Goal: Transaction & Acquisition: Obtain resource

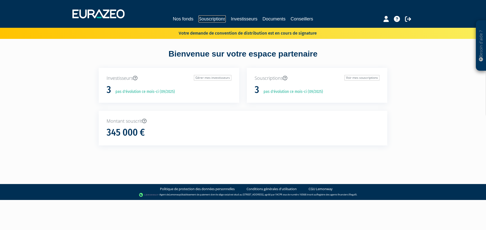
click at [223, 18] on link "Souscriptions" at bounding box center [211, 18] width 27 height 7
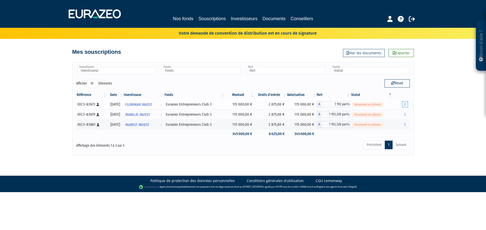
click at [405, 105] on icon "button" at bounding box center [404, 104] width 1 height 3
click at [393, 113] on link "Documents" at bounding box center [393, 114] width 25 height 8
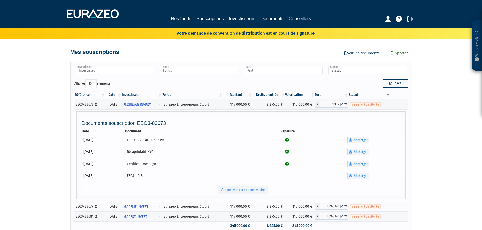
click at [368, 176] on link "Télécharger" at bounding box center [358, 176] width 22 height 6
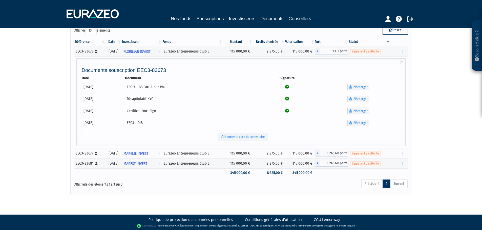
scroll to position [54, 0]
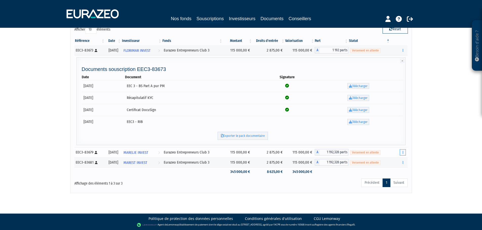
click at [403, 153] on icon "button" at bounding box center [403, 152] width 1 height 3
click at [398, 161] on link "Documents" at bounding box center [391, 162] width 25 height 8
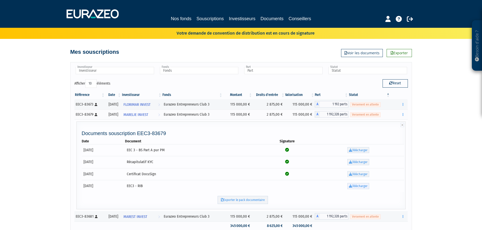
click at [358, 187] on link "Télécharger" at bounding box center [358, 186] width 22 height 6
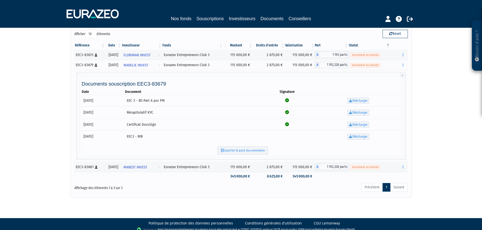
scroll to position [54, 0]
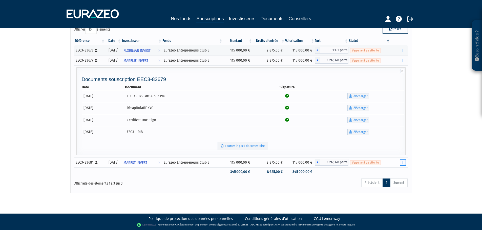
click at [400, 164] on button "button" at bounding box center [403, 163] width 6 height 6
click at [396, 173] on link "Documents" at bounding box center [391, 172] width 25 height 8
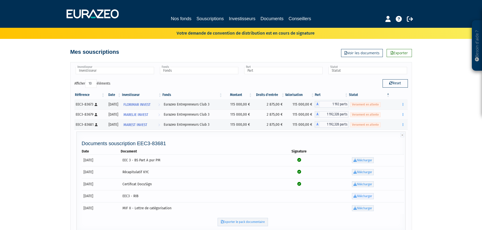
click at [362, 199] on link "Télécharger" at bounding box center [363, 197] width 22 height 6
click at [357, 208] on icon at bounding box center [354, 208] width 3 height 3
drag, startPoint x: 233, startPoint y: 104, endPoint x: 255, endPoint y: 105, distance: 22.3
click at [252, 105] on td "115 000,00 €" at bounding box center [238, 104] width 30 height 10
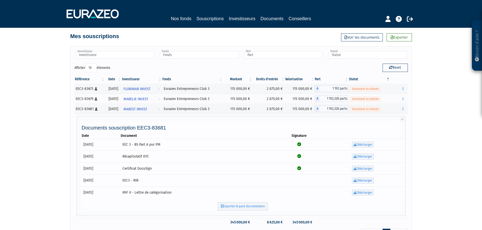
scroll to position [51, 0]
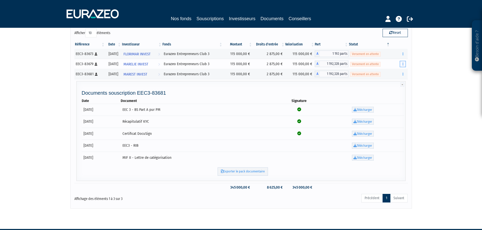
click at [402, 65] on button "button" at bounding box center [403, 64] width 6 height 6
click at [404, 62] on button "button" at bounding box center [403, 64] width 6 height 6
click at [392, 73] on link "Documents" at bounding box center [391, 73] width 25 height 8
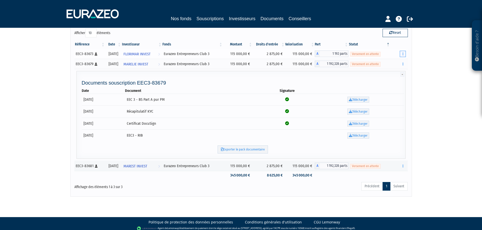
click at [405, 54] on button "button" at bounding box center [403, 54] width 6 height 6
click at [399, 62] on link "Documents" at bounding box center [391, 63] width 25 height 8
